Goal: Task Accomplishment & Management: Complete application form

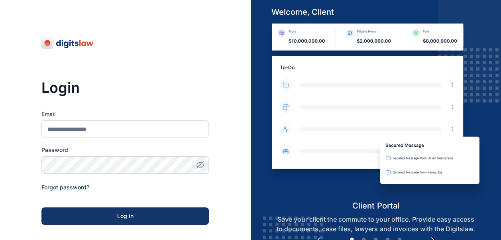
scroll to position [123, 0]
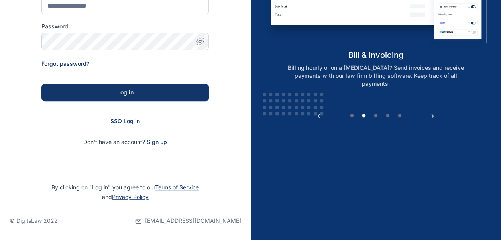
click at [122, 117] on form "Email Password Forgot password? Log in SSO Log in Don't have an account? Sign up" at bounding box center [124, 65] width 167 height 159
click at [122, 119] on span "SSO Log in" at bounding box center [124, 120] width 29 height 7
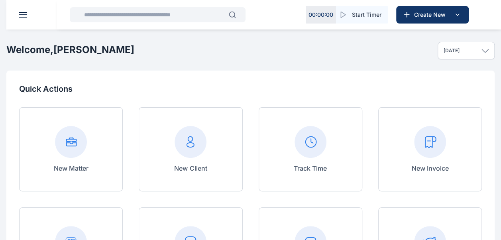
scroll to position [82, 0]
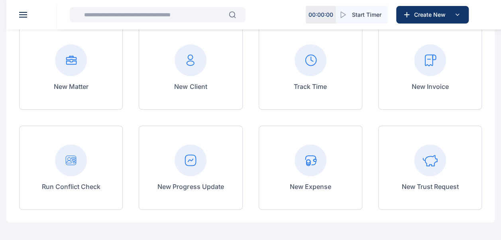
click at [22, 14] on button at bounding box center [23, 15] width 8 height 6
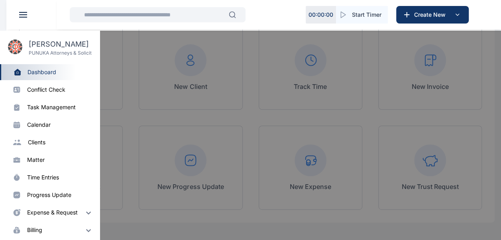
click at [54, 197] on div "progress update" at bounding box center [49, 195] width 44 height 8
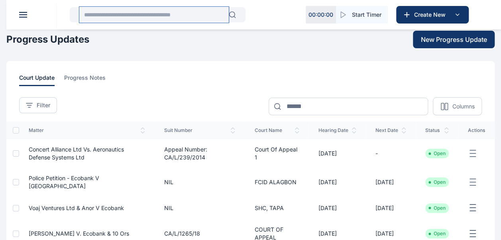
click at [162, 15] on input "text" at bounding box center [153, 15] width 149 height 16
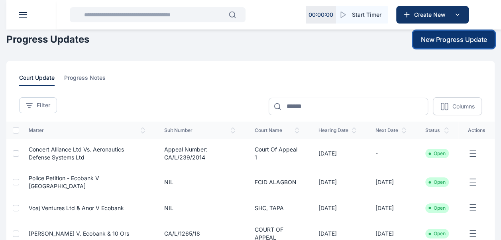
click at [433, 42] on span "New Progress Update" at bounding box center [454, 40] width 66 height 10
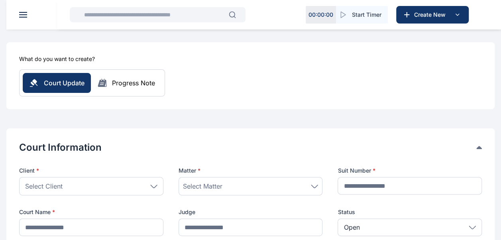
scroll to position [54, 0]
click at [155, 184] on icon at bounding box center [153, 186] width 7 height 4
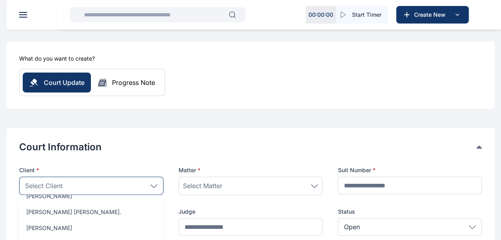
scroll to position [85, 0]
click at [115, 180] on div "Select Client" at bounding box center [91, 185] width 144 height 18
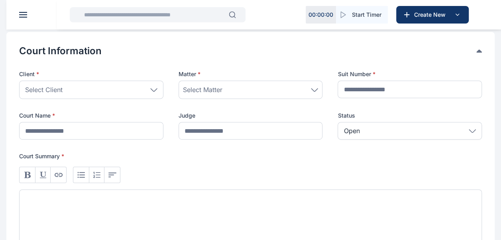
scroll to position [152, 0]
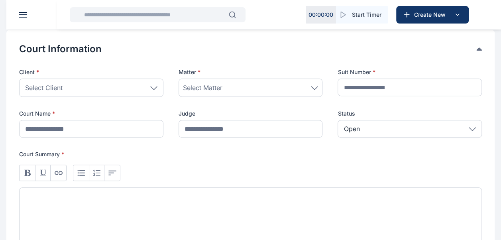
click at [154, 88] on icon at bounding box center [154, 87] width 6 height 3
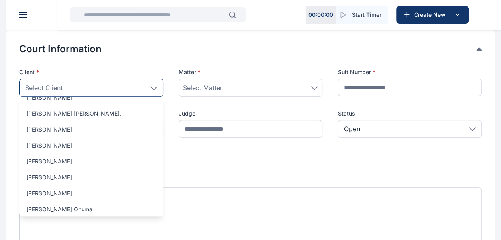
click at [112, 84] on div "Select Client" at bounding box center [91, 87] width 144 height 18
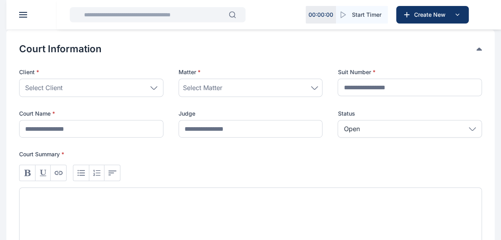
click at [156, 87] on icon at bounding box center [153, 88] width 7 height 4
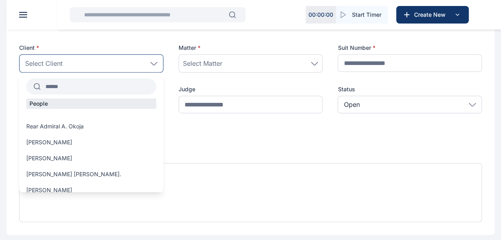
scroll to position [179, 0]
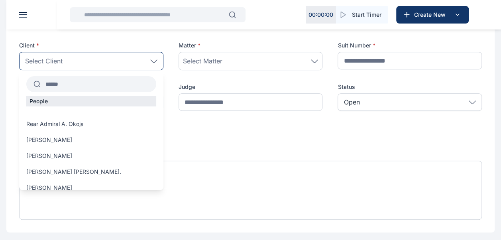
click at [90, 86] on input "text" at bounding box center [98, 84] width 115 height 14
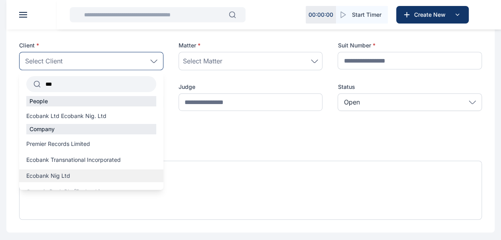
type input "***"
click at [68, 173] on span "Ecobank Nig Ltd" at bounding box center [48, 176] width 44 height 8
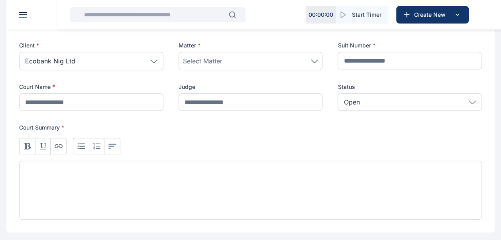
click at [317, 62] on icon at bounding box center [314, 61] width 7 height 4
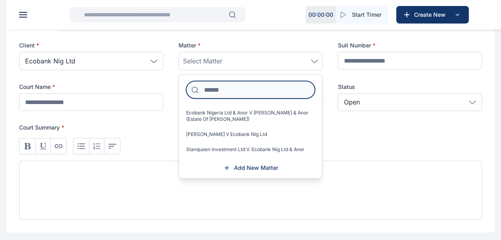
click at [276, 94] on input at bounding box center [250, 90] width 129 height 18
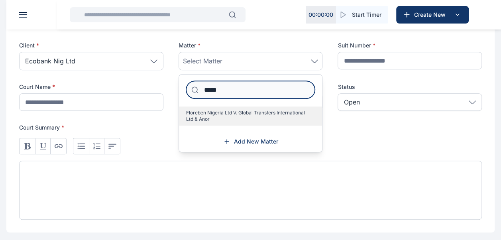
type input "*****"
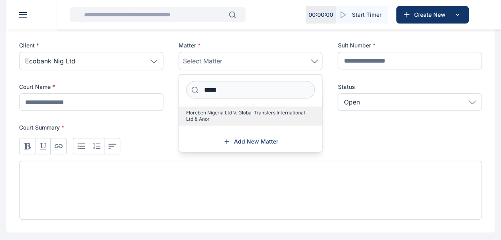
click at [265, 112] on span "Floreben Nigeria Ltd V. Global Transfers International Ltd & Anor" at bounding box center [247, 116] width 123 height 13
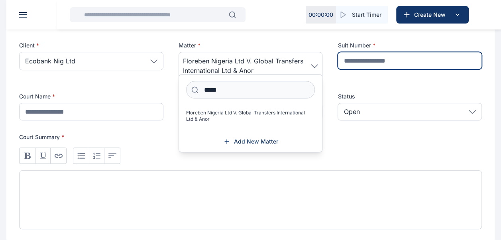
click at [362, 61] on input "text" at bounding box center [409, 61] width 144 height 18
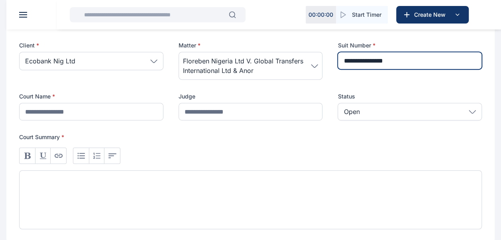
type input "**********"
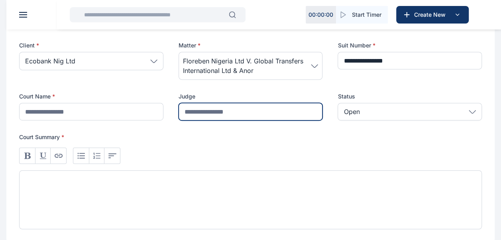
click at [240, 109] on input "text" at bounding box center [250, 112] width 144 height 18
type input "********"
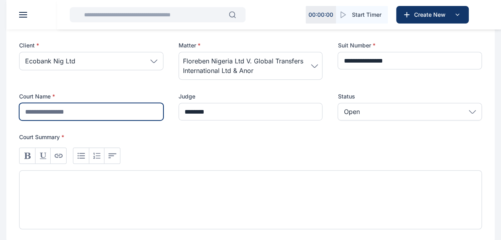
click at [37, 107] on input "text" at bounding box center [91, 112] width 144 height 18
type input "***"
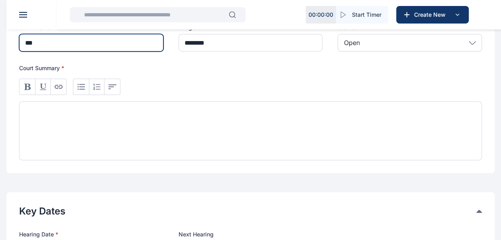
scroll to position [251, 0]
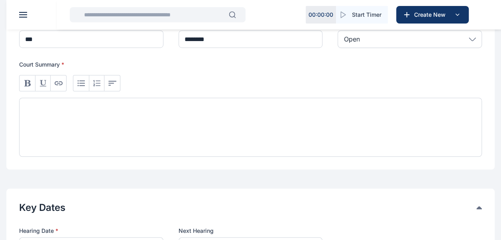
click at [184, 116] on div at bounding box center [250, 127] width 462 height 59
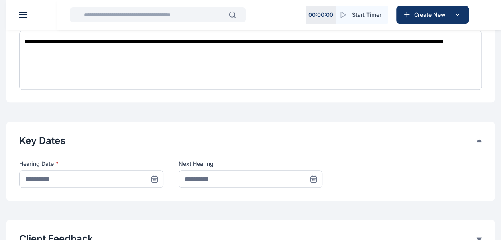
scroll to position [319, 0]
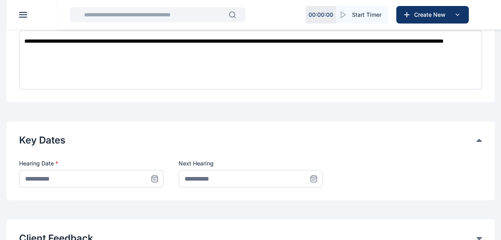
click at [157, 175] on icon at bounding box center [155, 178] width 8 height 8
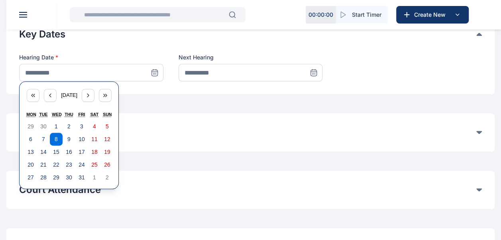
scroll to position [426, 0]
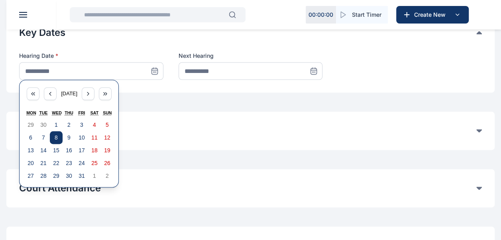
drag, startPoint x: 57, startPoint y: 137, endPoint x: 317, endPoint y: 70, distance: 268.7
click at [317, 70] on div "**********" at bounding box center [250, 66] width 462 height 28
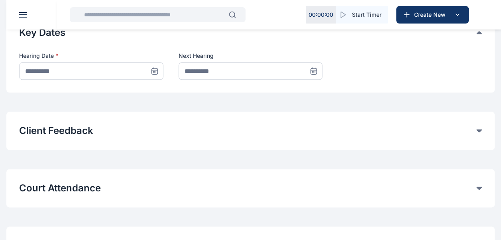
click at [317, 70] on icon at bounding box center [313, 71] width 8 height 8
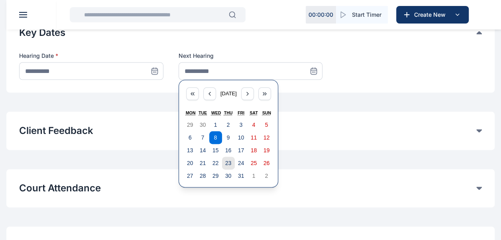
click at [227, 161] on abbr "23" at bounding box center [228, 163] width 6 height 6
type input "**********"
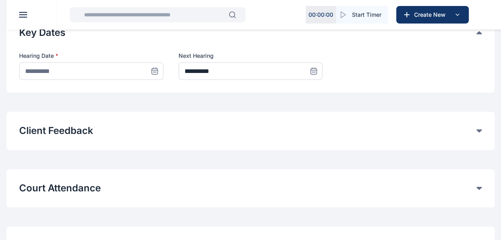
click at [159, 66] on span at bounding box center [155, 71] width 18 height 18
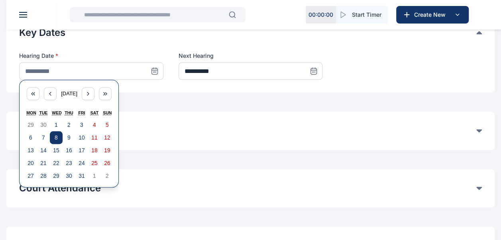
click at [55, 138] on abbr "8" at bounding box center [56, 137] width 3 height 6
type input "**********"
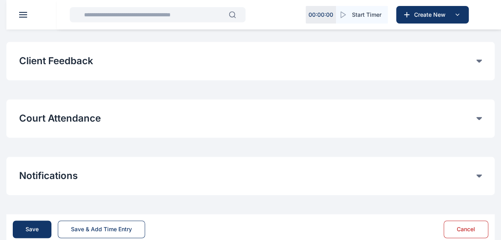
scroll to position [496, 0]
click at [483, 115] on div "Court Attendance Time entries will be automatically logged for Court attendance…" at bounding box center [250, 118] width 488 height 38
click at [479, 116] on icon at bounding box center [479, 117] width 6 height 3
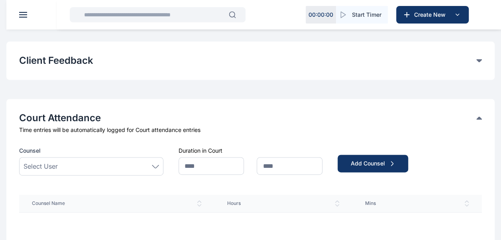
click at [159, 167] on div "Select User" at bounding box center [91, 166] width 144 height 18
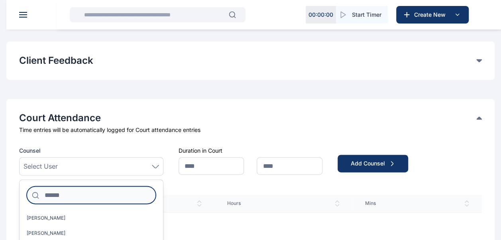
click at [96, 200] on input at bounding box center [91, 195] width 129 height 18
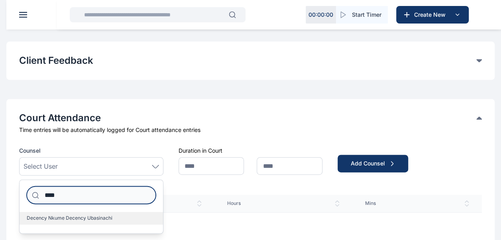
type input "****"
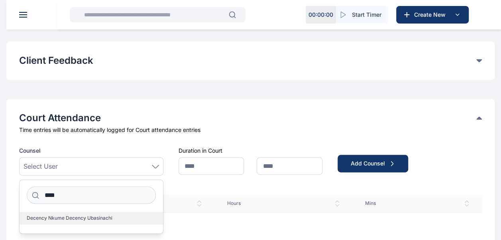
click at [93, 219] on span "Decency Nkume Decency Ubasinachi" at bounding box center [70, 218] width 86 height 6
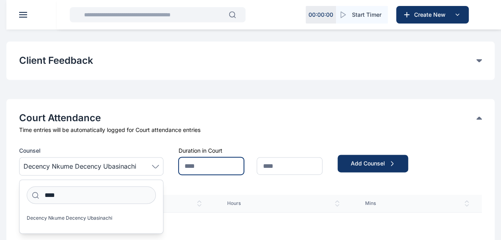
click at [209, 170] on input "text" at bounding box center [211, 166] width 66 height 18
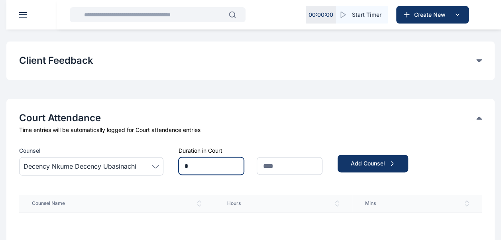
type input "*"
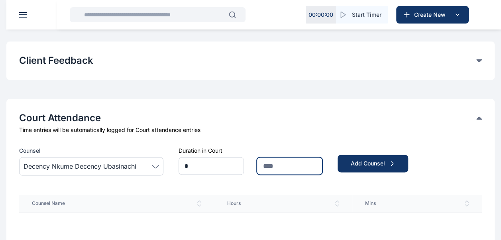
click at [270, 167] on input "text" at bounding box center [289, 166] width 66 height 18
type input "**"
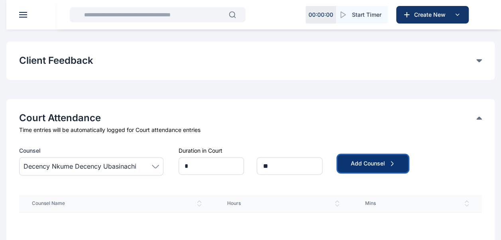
click at [351, 161] on div "Add Counsel" at bounding box center [372, 163] width 45 height 8
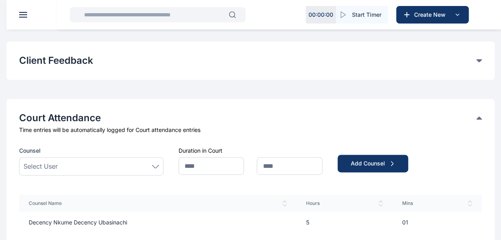
click at [96, 166] on div "Select User" at bounding box center [90, 166] width 135 height 10
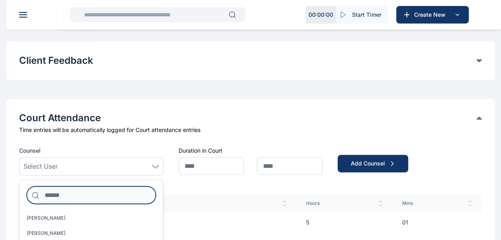
click at [85, 193] on input at bounding box center [91, 195] width 129 height 18
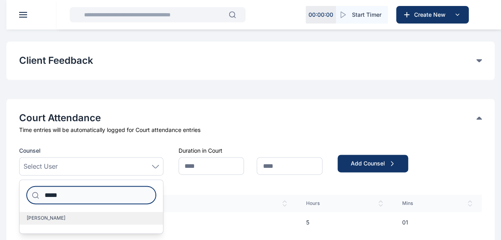
type input "*****"
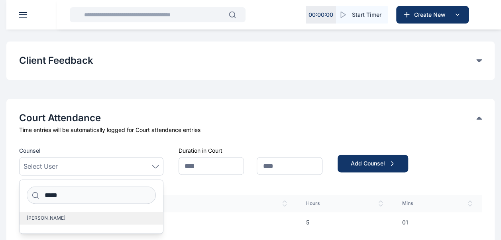
click at [91, 216] on label "[PERSON_NAME]" at bounding box center [91, 217] width 143 height 13
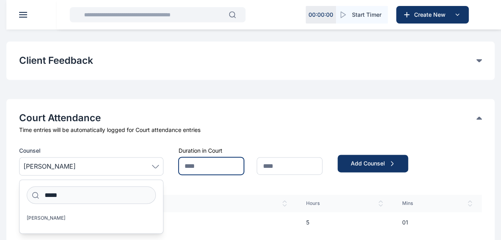
click at [199, 167] on input "text" at bounding box center [211, 166] width 66 height 18
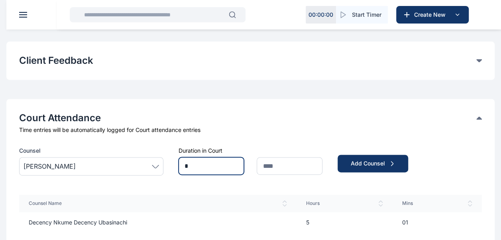
type input "*"
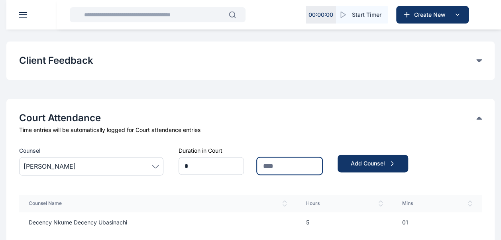
click at [278, 166] on input "text" at bounding box center [289, 166] width 66 height 18
type input "**"
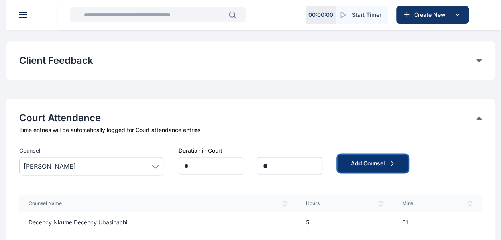
click at [371, 159] on div "Add Counsel" at bounding box center [372, 163] width 45 height 8
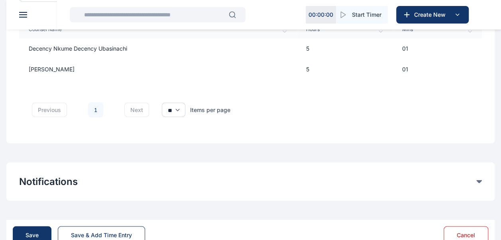
scroll to position [691, 0]
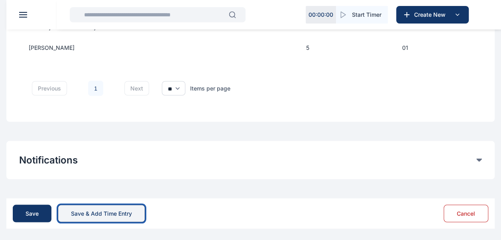
click at [108, 212] on div "Save & Add Time Entry" at bounding box center [101, 213] width 61 height 8
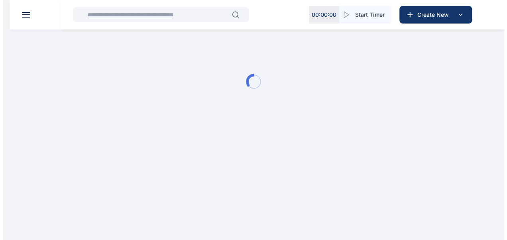
scroll to position [0, 0]
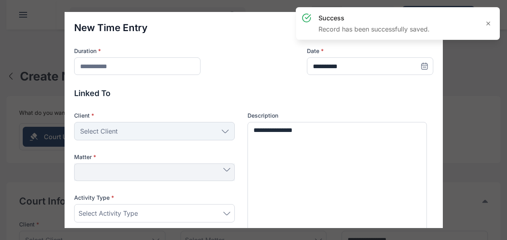
type input "**********"
